Goal: Task Accomplishment & Management: Use online tool/utility

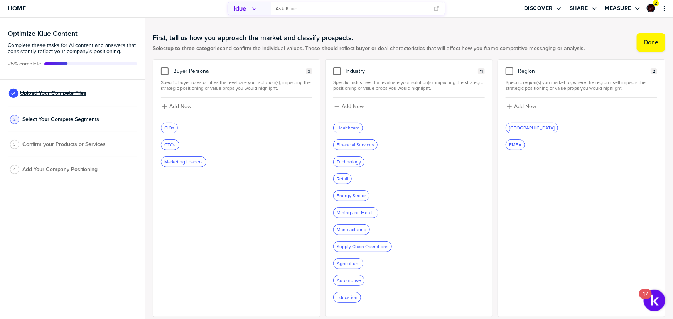
click at [60, 92] on span "Upload Your Compete Files" at bounding box center [53, 93] width 66 height 6
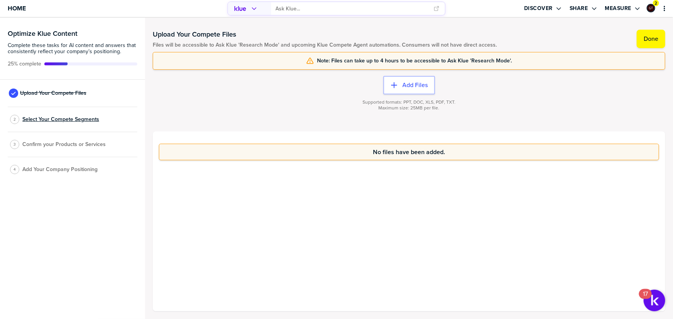
click at [73, 119] on span "Select Your Compete Segments" at bounding box center [60, 120] width 77 height 6
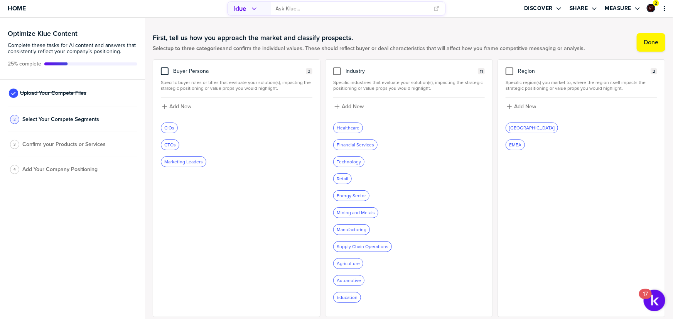
click at [165, 74] on div at bounding box center [165, 72] width 8 height 8
click at [165, 68] on input "checkbox" at bounding box center [165, 68] width 0 height 0
click at [336, 72] on div at bounding box center [337, 72] width 8 height 8
click at [337, 68] on input "checkbox" at bounding box center [337, 68] width 0 height 0
click at [506, 69] on div at bounding box center [510, 72] width 8 height 8
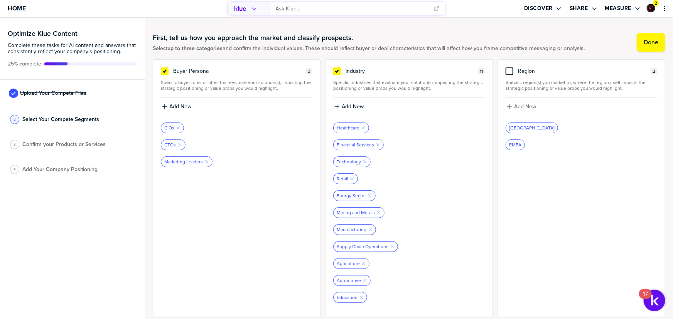
click at [510, 68] on input "checkbox" at bounding box center [510, 68] width 0 height 0
click at [644, 41] on label "Done" at bounding box center [651, 43] width 15 height 8
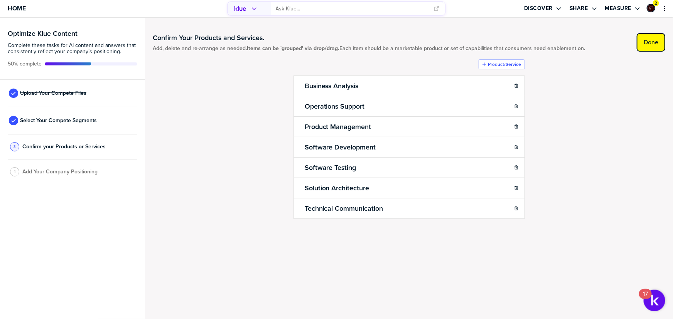
click at [652, 44] on label "Done" at bounding box center [651, 43] width 15 height 8
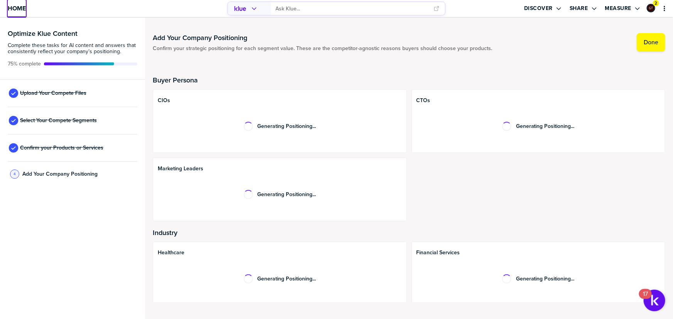
click at [19, 10] on span "Home" at bounding box center [17, 8] width 18 height 7
